Goal: Navigation & Orientation: Find specific page/section

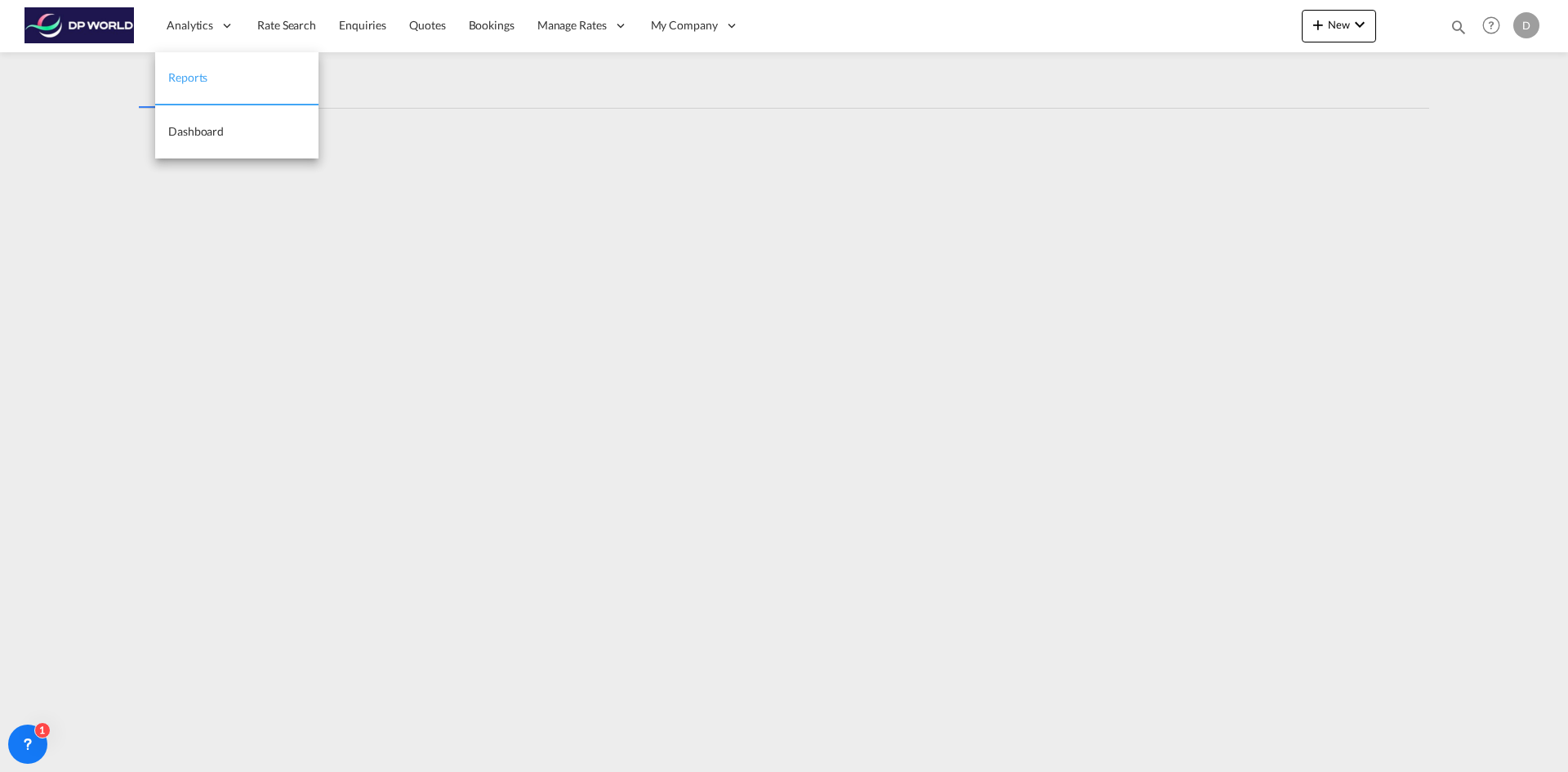
click at [183, 68] on link "Reports" at bounding box center [236, 78] width 164 height 53
click at [184, 88] on div "REPORTS" at bounding box center [184, 88] width 50 height 20
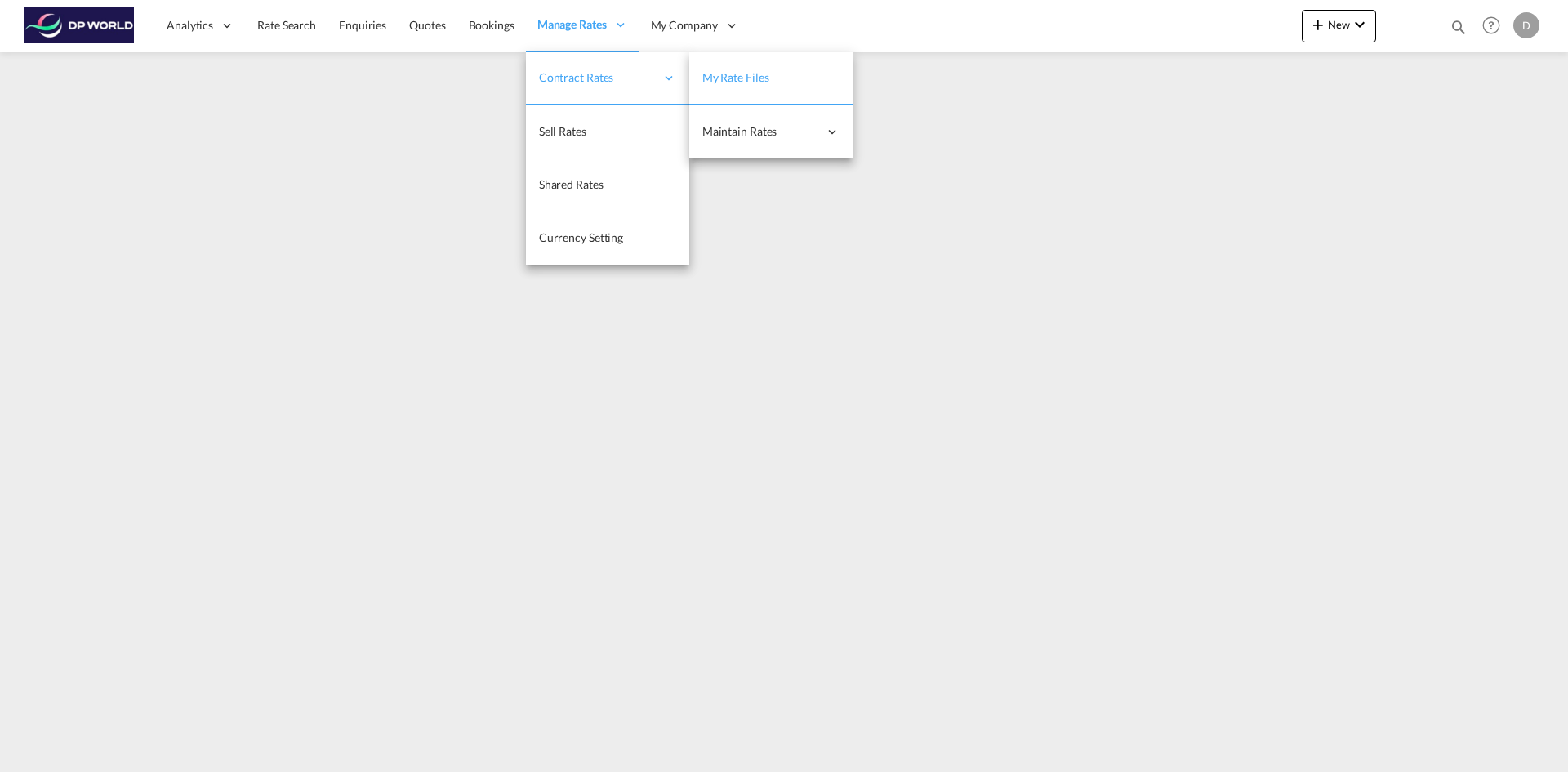
click at [744, 78] on span "My Rate Files" at bounding box center [735, 77] width 67 height 14
click at [600, 81] on span "Contract Rates" at bounding box center [597, 77] width 116 height 16
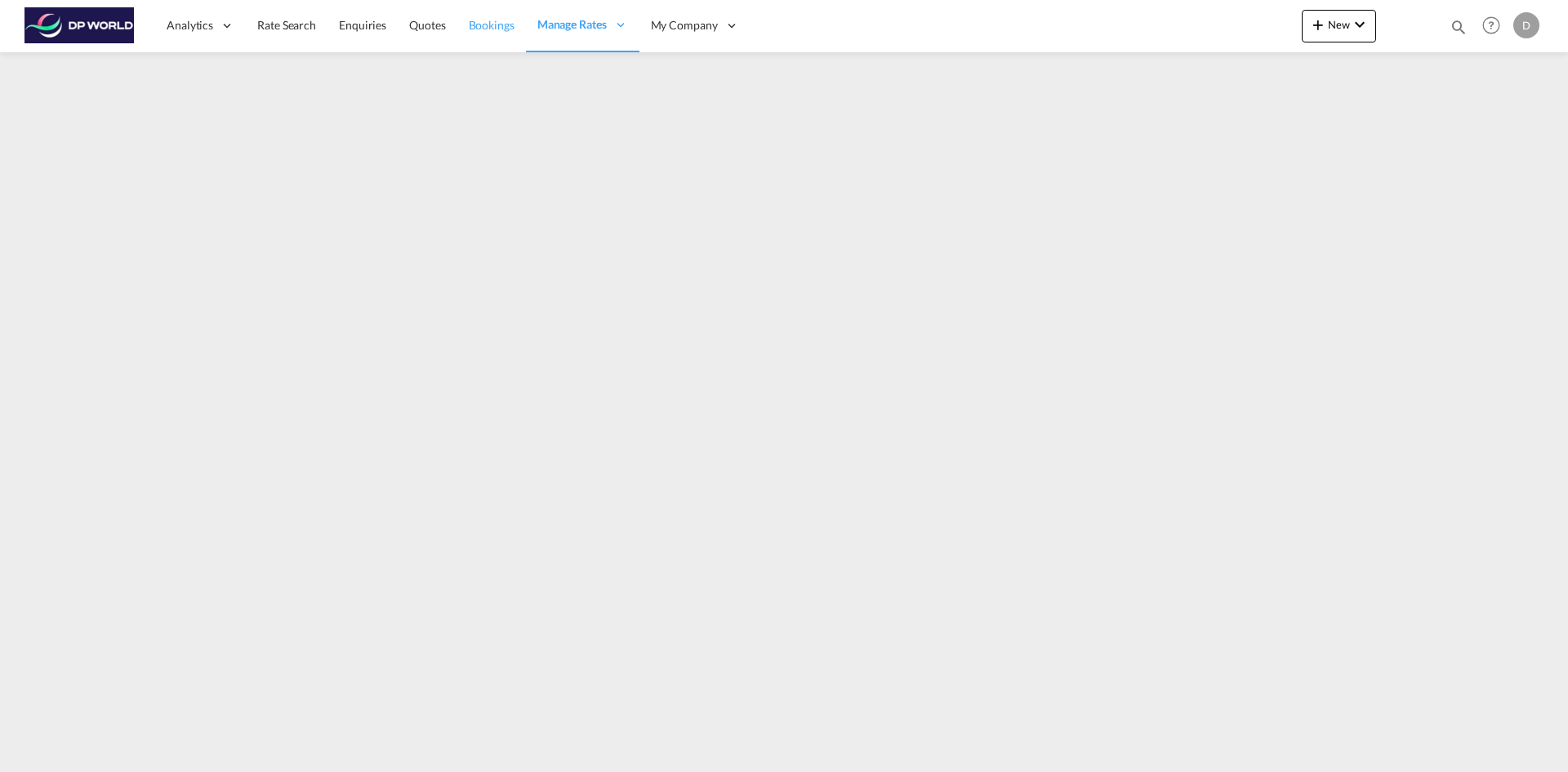
click at [460, 30] on link "Bookings" at bounding box center [491, 25] width 68 height 53
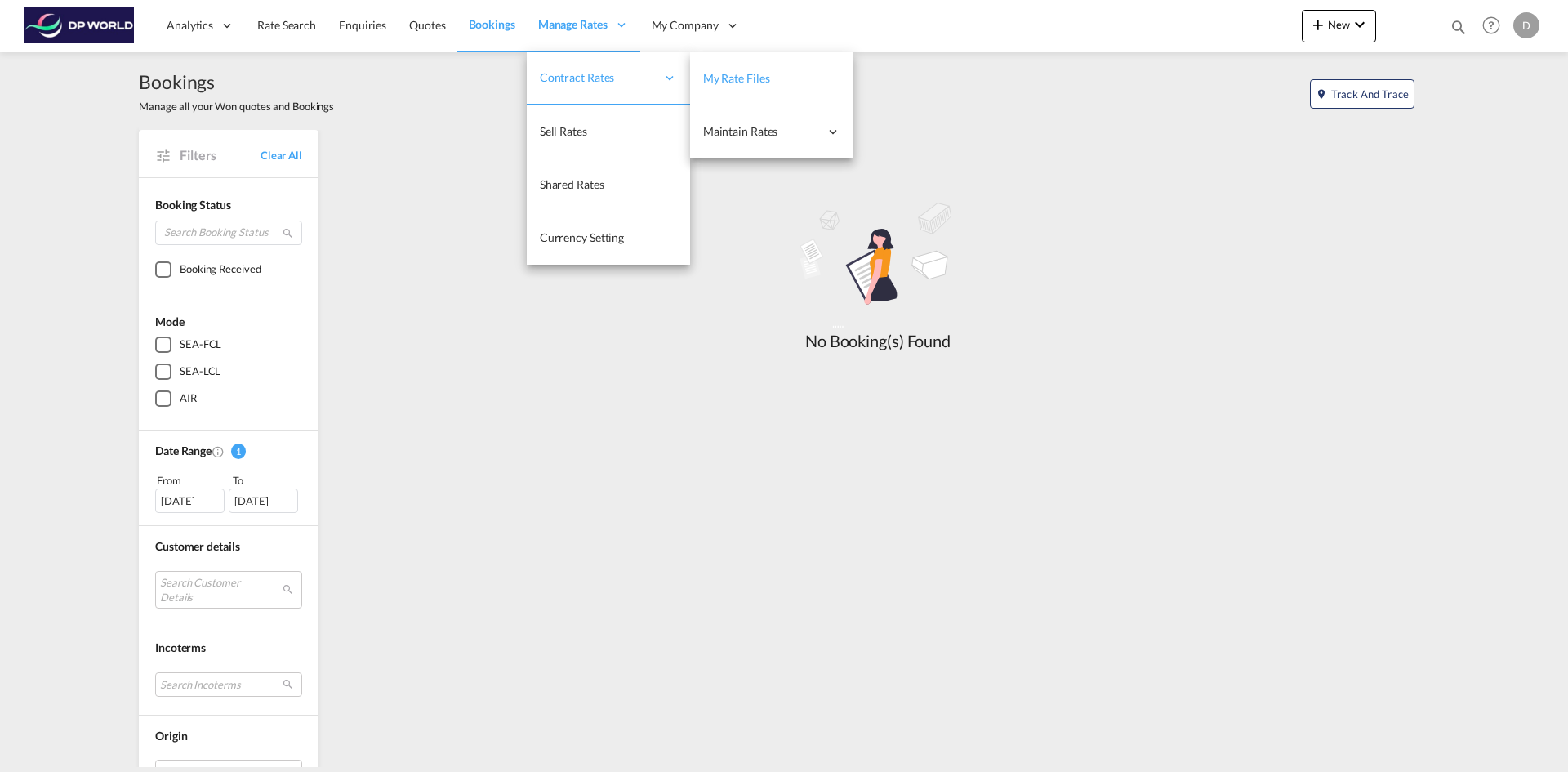
click at [761, 75] on span "My Rate Files" at bounding box center [736, 78] width 67 height 14
